Goal: Information Seeking & Learning: Learn about a topic

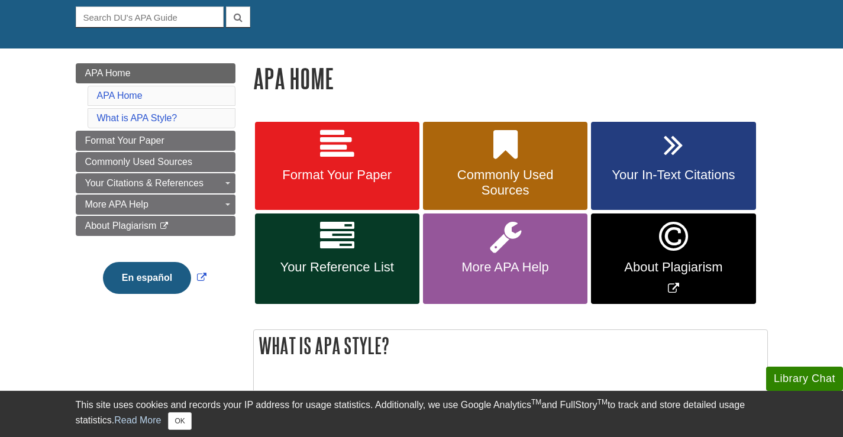
scroll to position [118, 0]
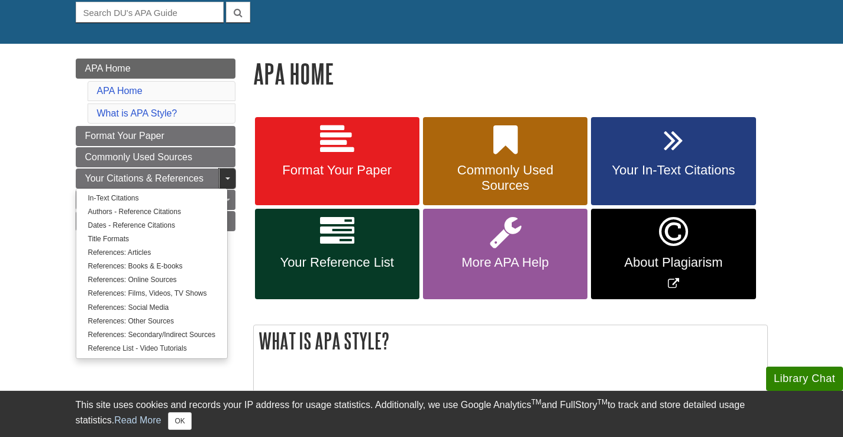
click at [227, 175] on link "Toggle Dropdown" at bounding box center [227, 179] width 17 height 20
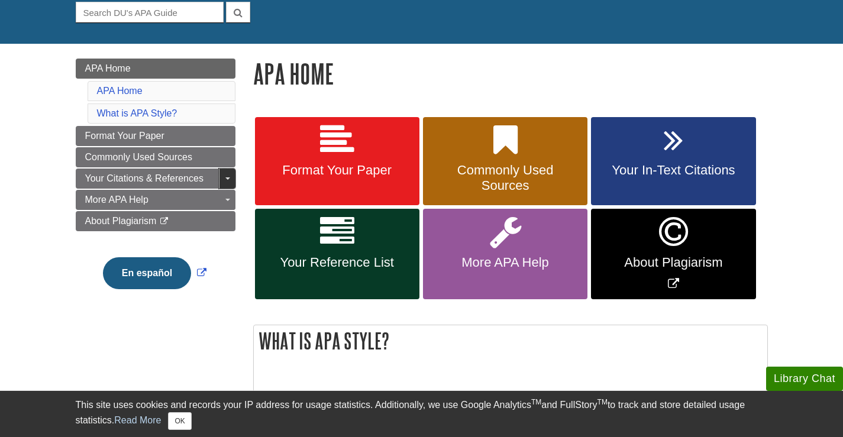
click at [230, 182] on link "Toggle Dropdown" at bounding box center [227, 179] width 17 height 20
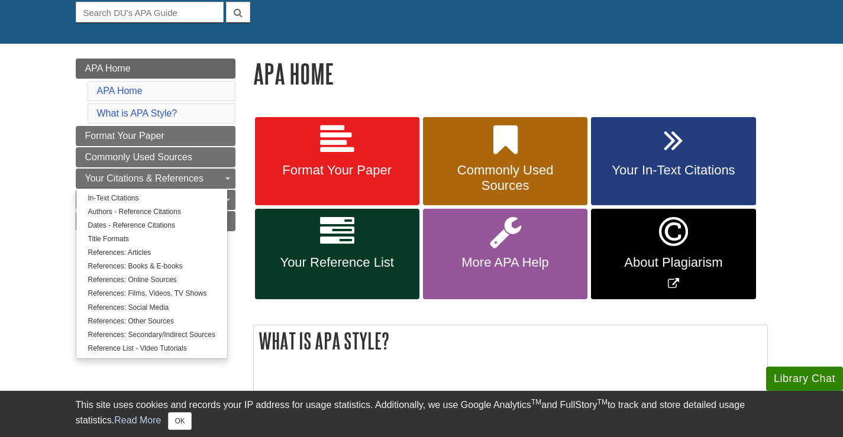
click at [234, 181] on link "Toggle Dropdown" at bounding box center [227, 179] width 17 height 20
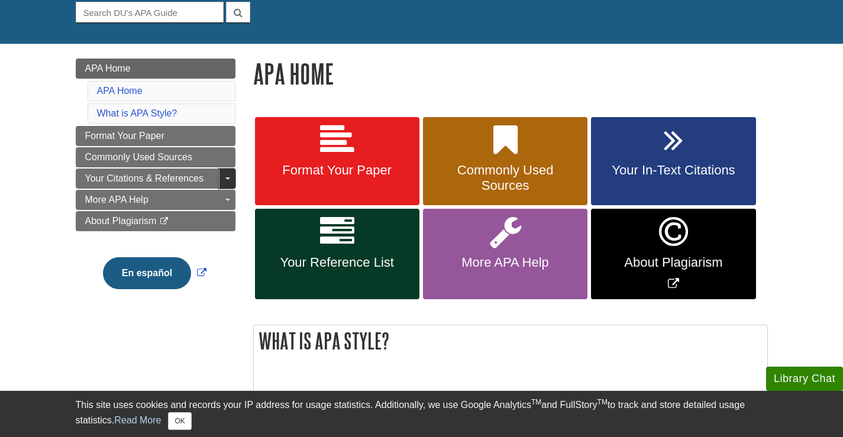
click at [232, 181] on link "Toggle Dropdown" at bounding box center [227, 179] width 17 height 20
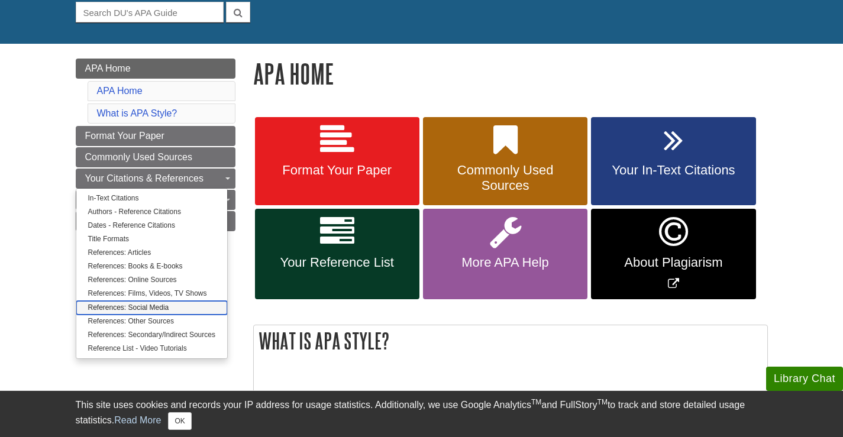
click at [166, 305] on link "References: Social Media" at bounding box center [151, 308] width 151 height 14
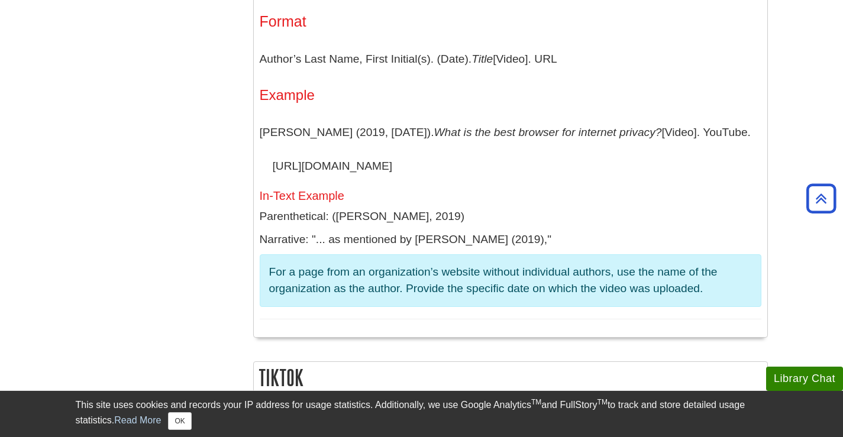
scroll to position [3549, 0]
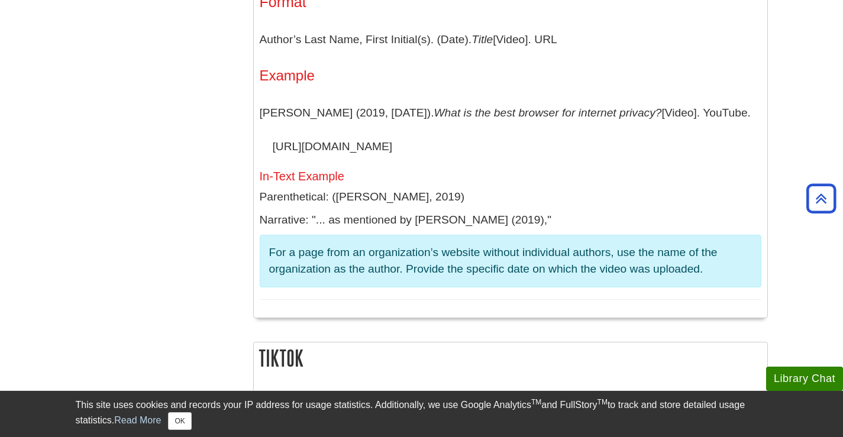
drag, startPoint x: 273, startPoint y: 216, endPoint x: 519, endPoint y: 211, distance: 246.1
click at [519, 164] on p "Braxman, R. (2019, February 26). What is the best browser for internet privacy?…" at bounding box center [511, 130] width 502 height 68
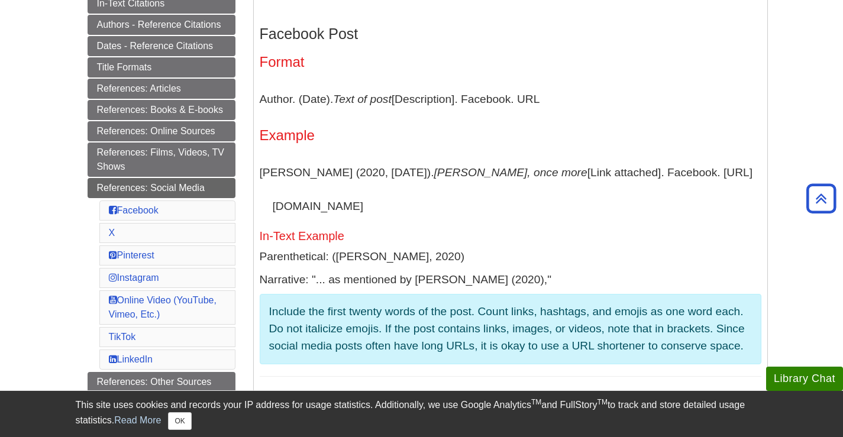
scroll to position [209, 0]
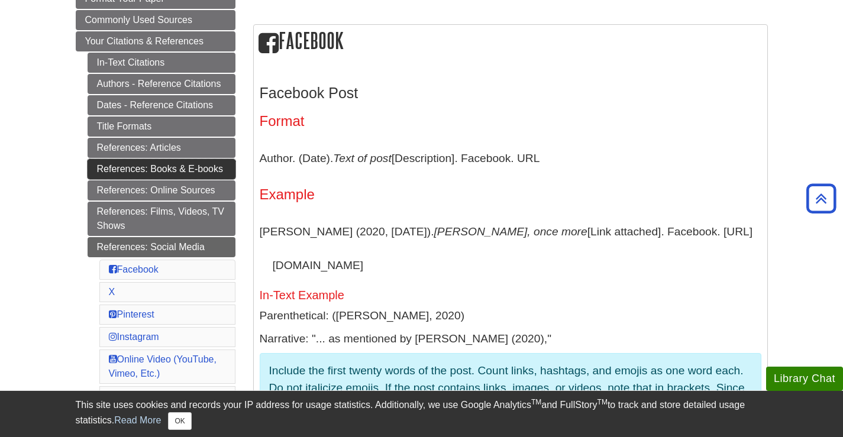
click at [180, 162] on link "References: Books & E-books" at bounding box center [162, 169] width 148 height 20
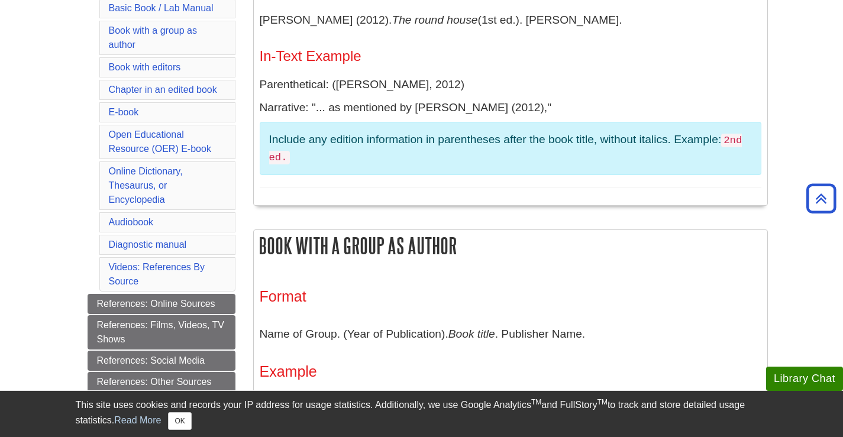
scroll to position [237, 0]
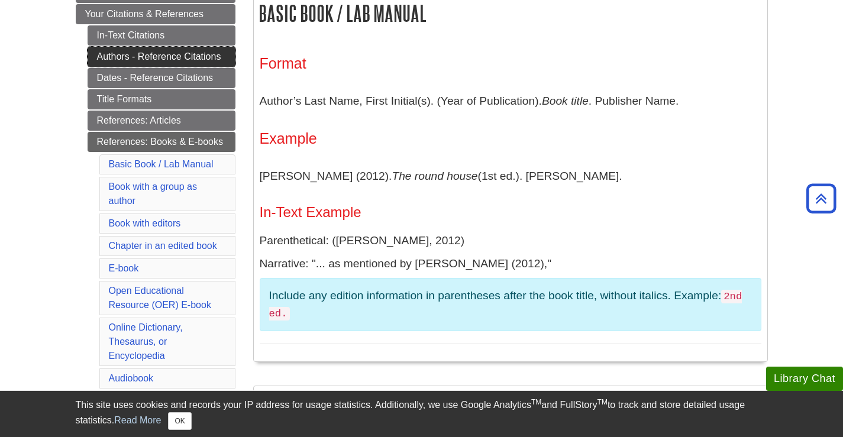
click at [209, 51] on link "Authors - Reference Citations" at bounding box center [162, 57] width 148 height 20
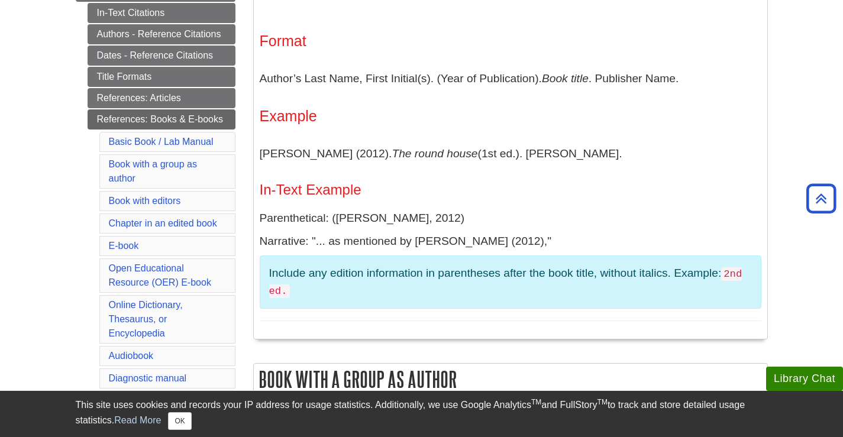
scroll to position [237, 0]
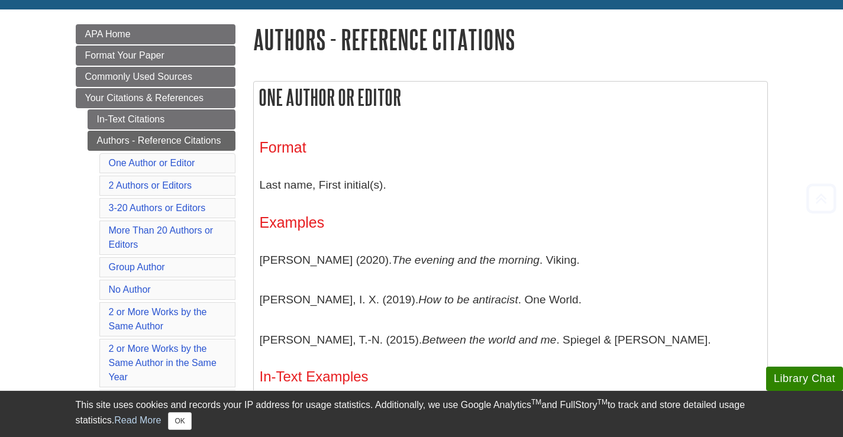
scroll to position [177, 0]
